Goal: Task Accomplishment & Management: Manage account settings

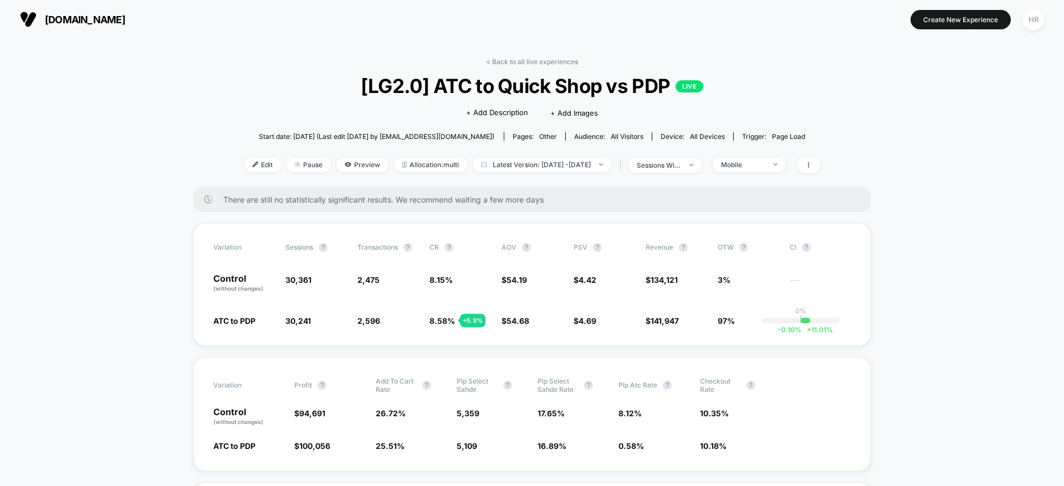
click at [552, 58] on link "< Back to all live experiences" at bounding box center [532, 62] width 92 height 8
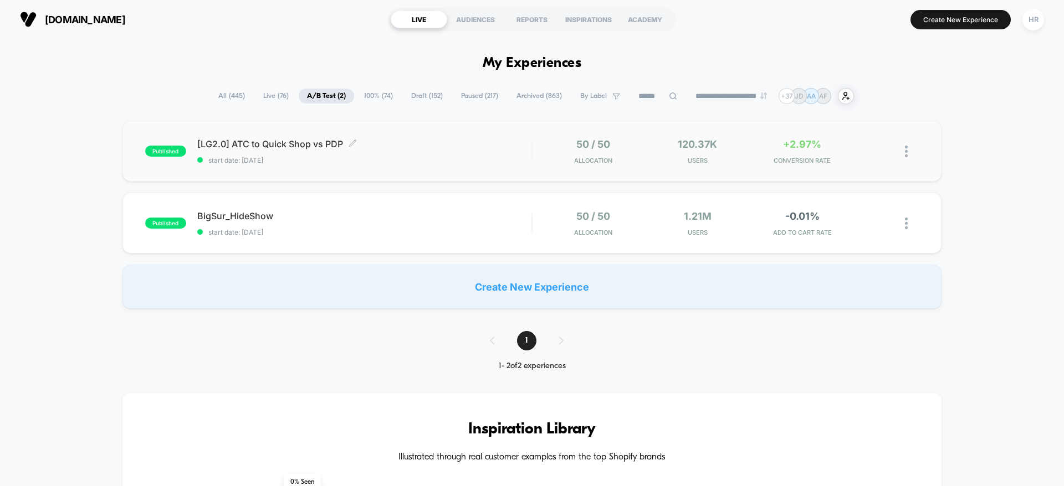
click at [442, 151] on div "[LG2.0] ATC to Quick Shop vs PDP Click to edit experience details Click to edit…" at bounding box center [364, 151] width 334 height 26
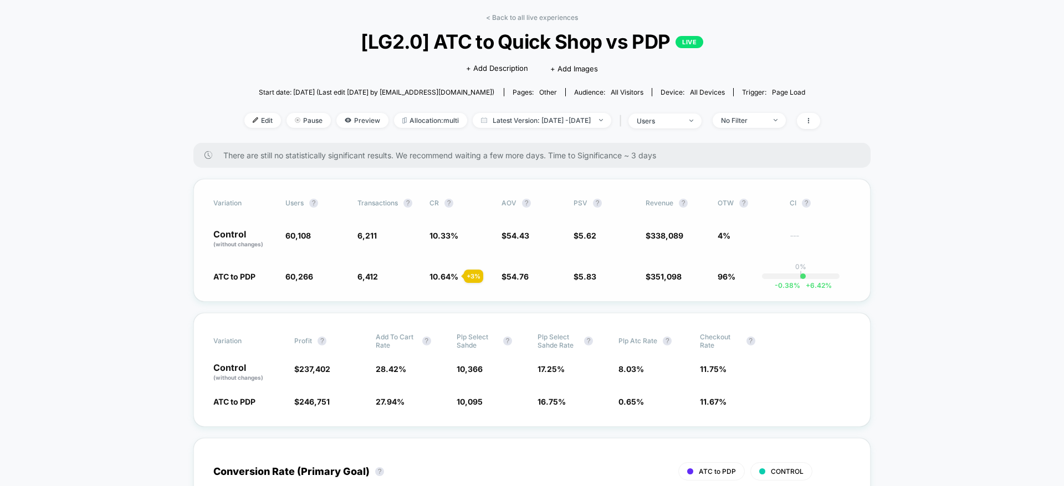
scroll to position [45, 0]
click at [701, 115] on span "users" at bounding box center [664, 120] width 73 height 15
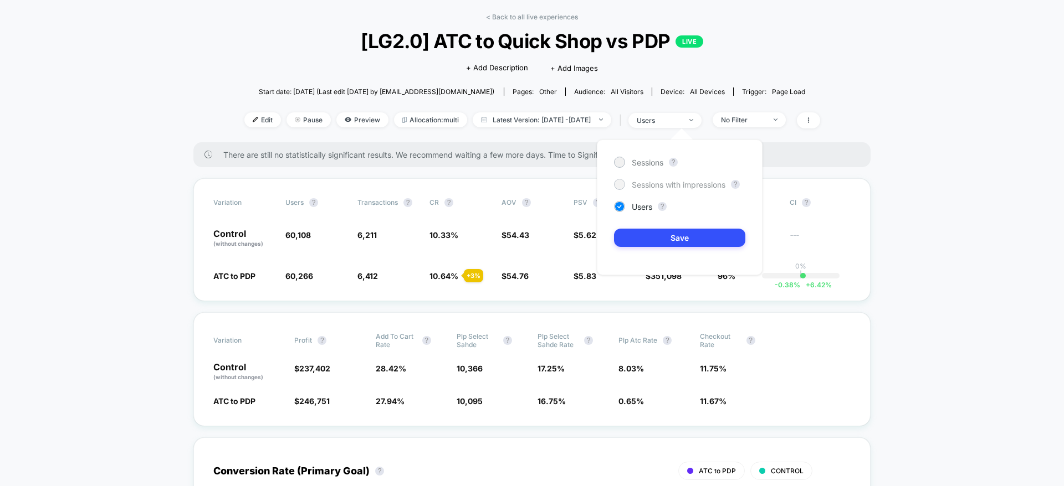
click at [667, 188] on span "Sessions with impressions" at bounding box center [679, 184] width 94 height 9
click at [658, 235] on button "Save" at bounding box center [679, 238] width 131 height 18
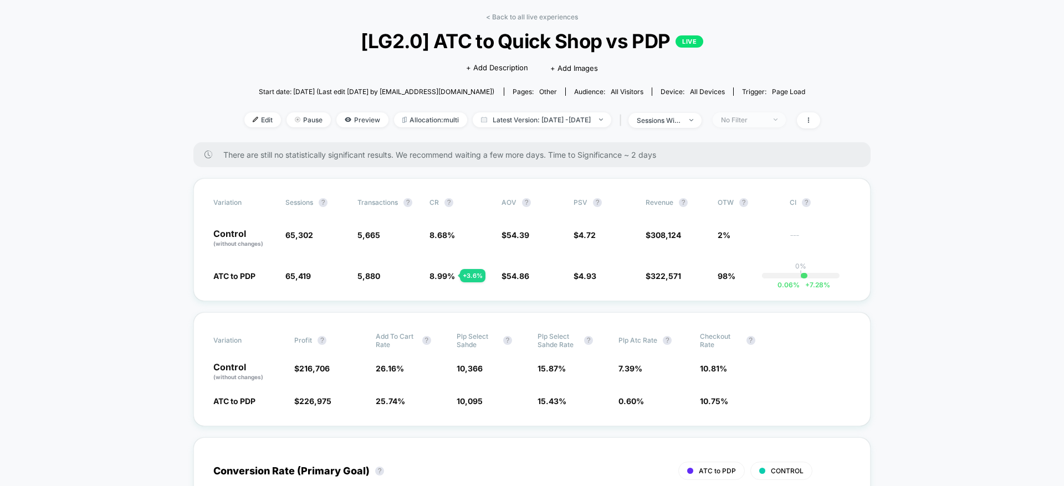
click at [760, 124] on span "No Filter" at bounding box center [748, 119] width 73 height 15
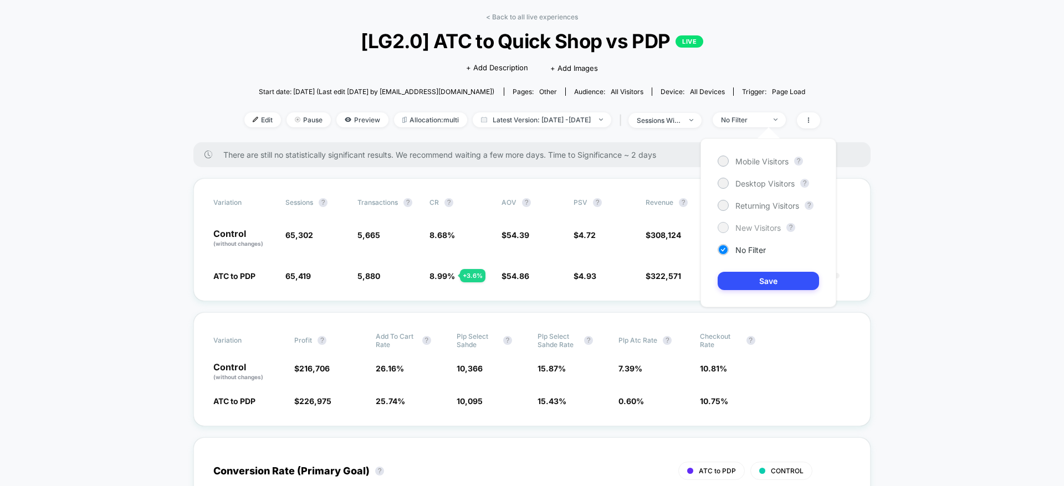
click at [737, 226] on span "New Visitors" at bounding box center [757, 227] width 45 height 9
click at [736, 285] on button "Save" at bounding box center [767, 281] width 101 height 18
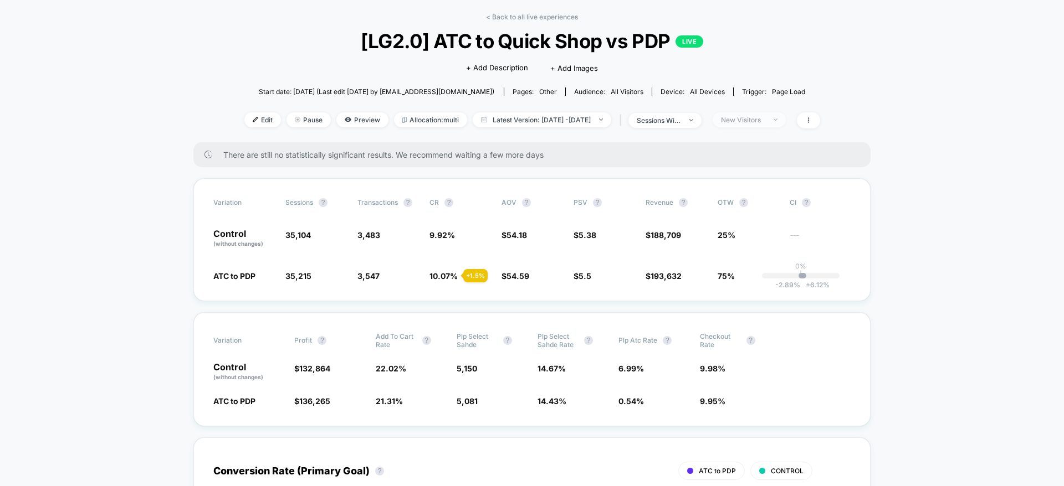
click at [765, 116] on div "New Visitors" at bounding box center [743, 120] width 44 height 8
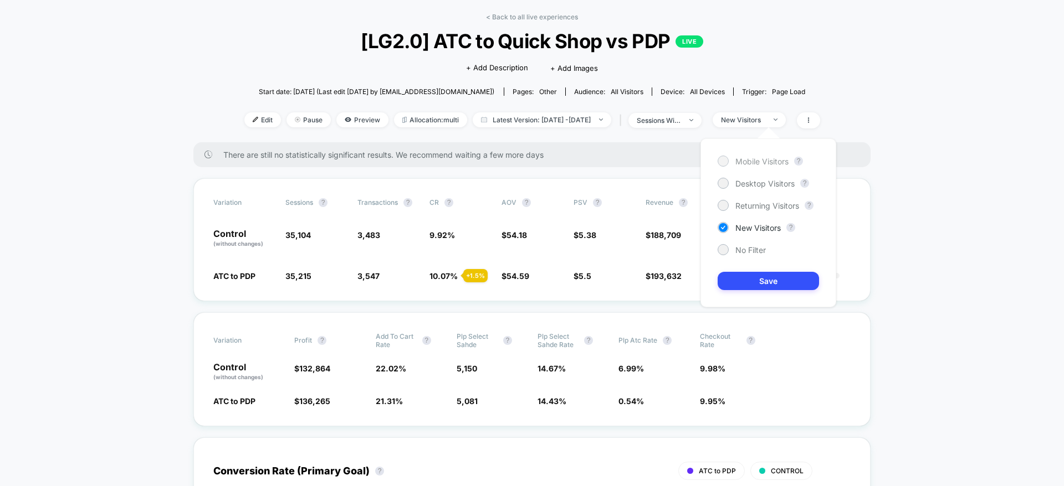
click at [752, 163] on span "Mobile Visitors" at bounding box center [761, 161] width 53 height 9
click at [736, 275] on button "Save" at bounding box center [767, 281] width 101 height 18
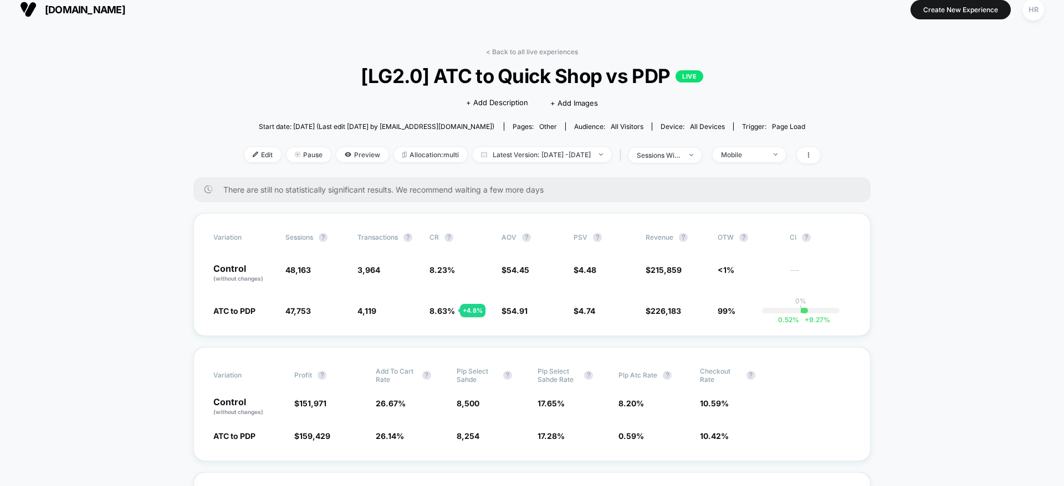
scroll to position [8, 0]
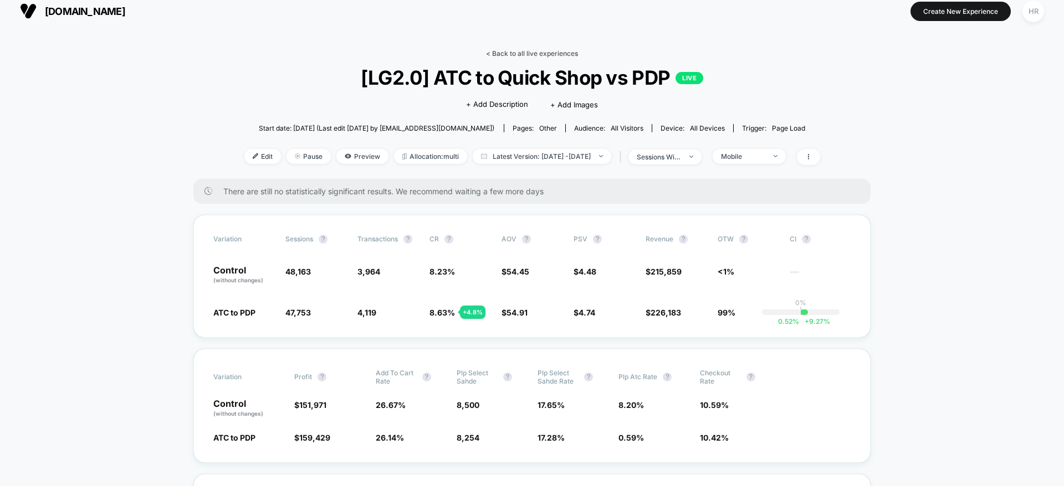
click at [533, 53] on link "< Back to all live experiences" at bounding box center [532, 53] width 92 height 8
